Goal: Information Seeking & Learning: Learn about a topic

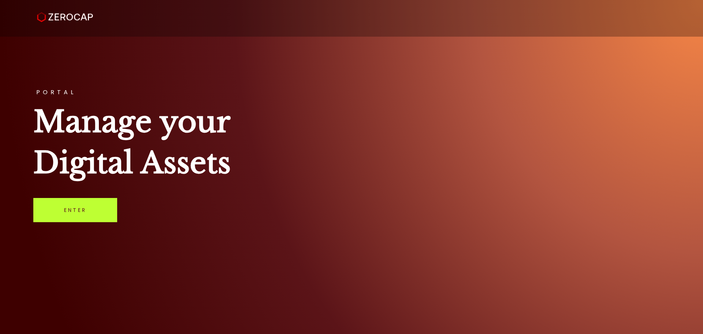
click at [84, 212] on link "Enter" at bounding box center [75, 210] width 84 height 24
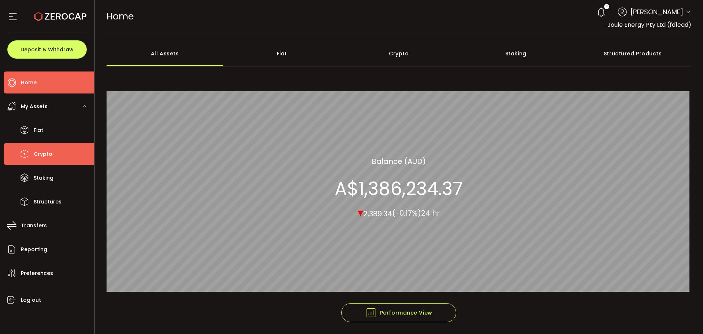
click at [61, 158] on li "Crypto" at bounding box center [49, 154] width 90 height 22
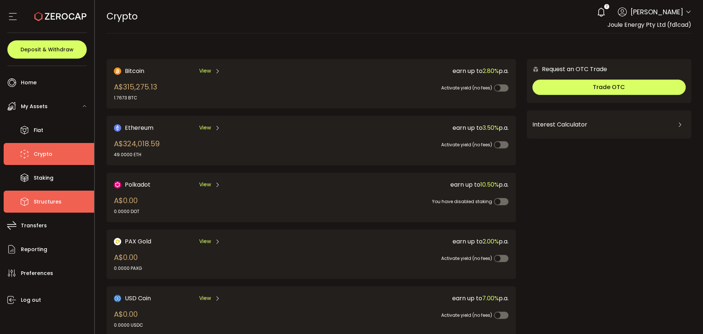
click at [53, 193] on li "Structures" at bounding box center [49, 201] width 90 height 22
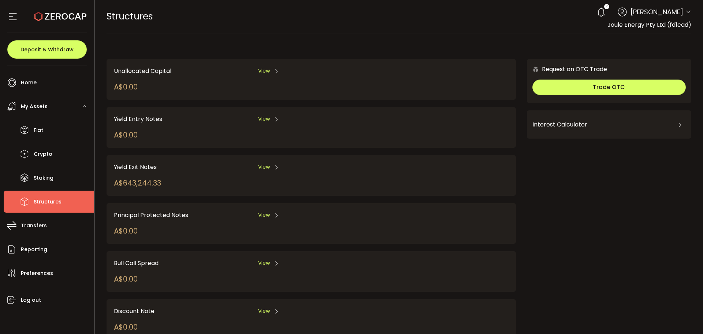
click at [266, 164] on span "View" at bounding box center [264, 167] width 12 height 8
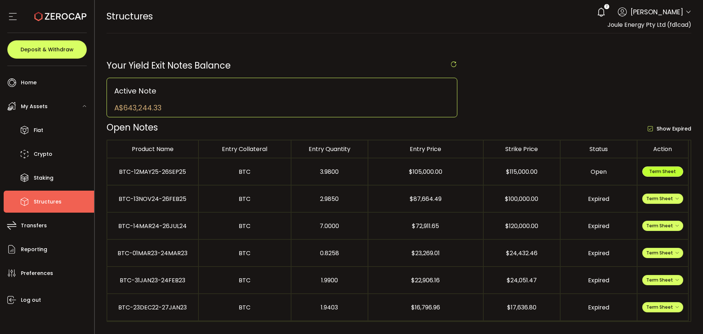
click at [655, 170] on span "Term Sheet" at bounding box center [662, 171] width 27 height 6
click at [43, 130] on li "Fiat" at bounding box center [49, 130] width 90 height 22
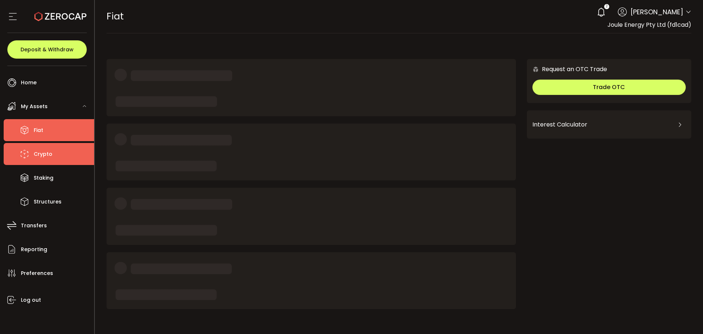
click at [44, 146] on li "Crypto" at bounding box center [49, 154] width 90 height 22
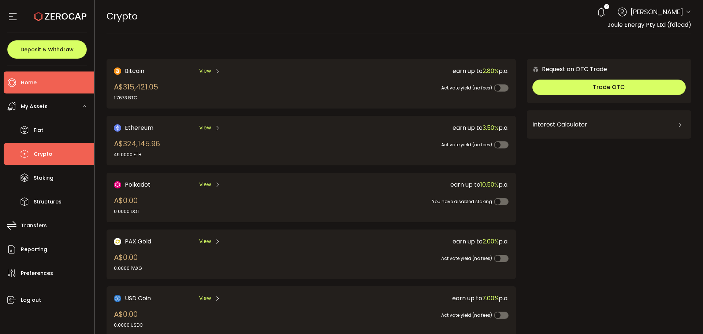
click at [21, 83] on span "Home" at bounding box center [29, 82] width 16 height 11
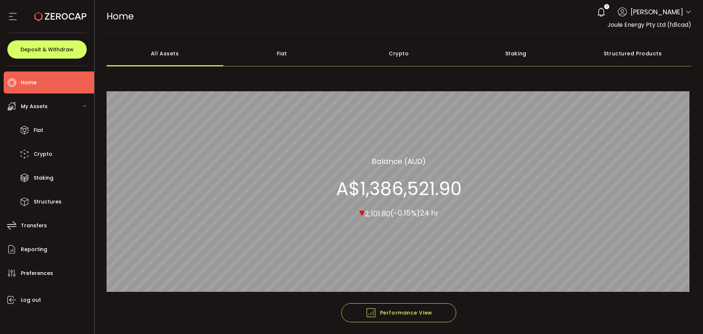
click at [390, 56] on div "Crypto" at bounding box center [399, 54] width 117 height 26
